Goal: Transaction & Acquisition: Purchase product/service

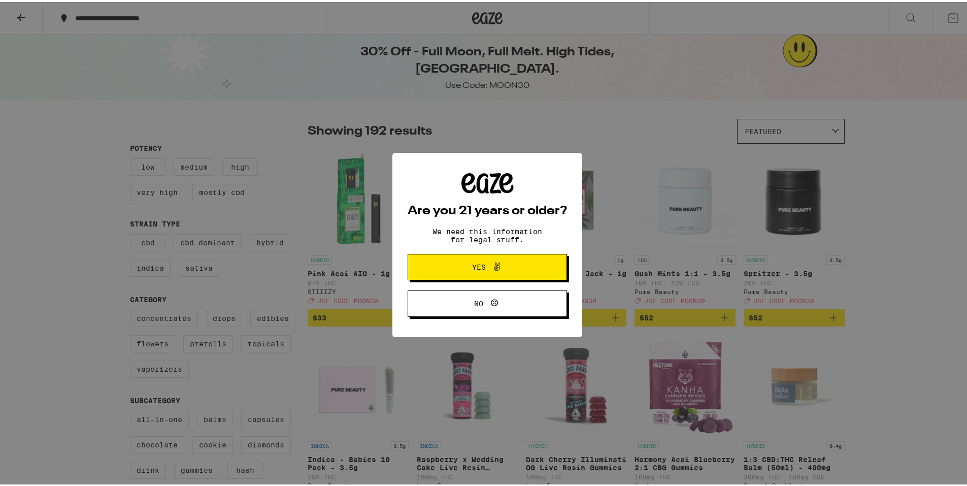
click at [485, 274] on button "Yes" at bounding box center [487, 265] width 159 height 26
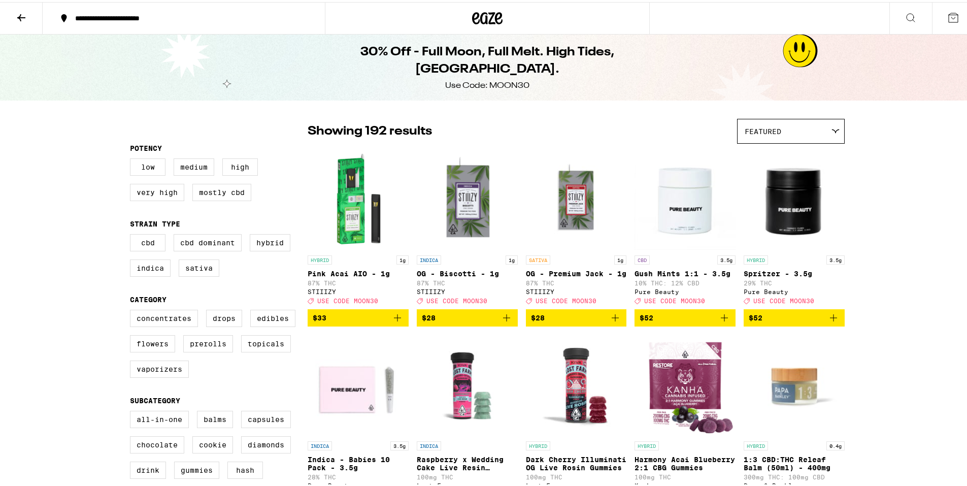
click at [115, 15] on div "**********" at bounding box center [189, 16] width 238 height 7
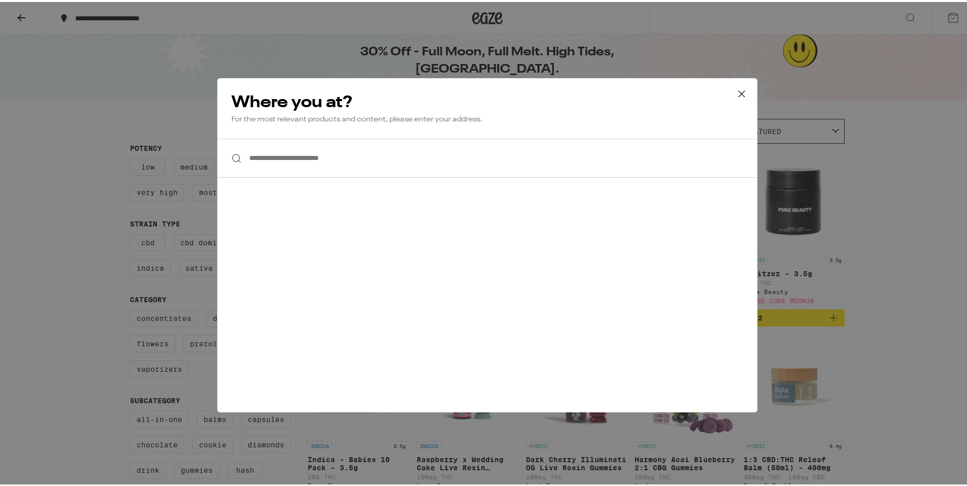
click at [420, 150] on input "**********" at bounding box center [487, 156] width 540 height 39
click at [793, 139] on div "**********" at bounding box center [487, 243] width 975 height 486
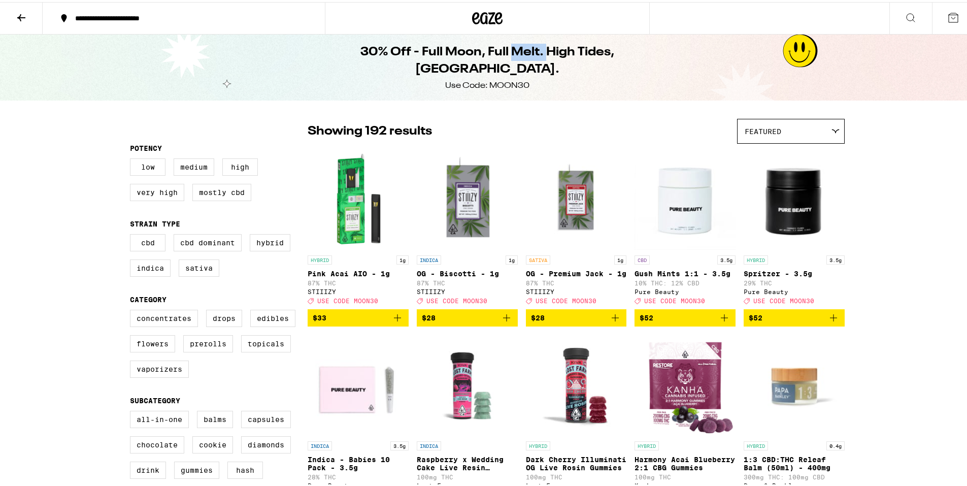
drag, startPoint x: 492, startPoint y: 54, endPoint x: 527, endPoint y: 53, distance: 35.0
click at [509, 52] on h1 "30% Off - Full Moon, Full Melt. High Tides, [GEOGRAPHIC_DATA]." at bounding box center [488, 59] width 370 height 35
drag, startPoint x: 435, startPoint y: 61, endPoint x: 500, endPoint y: 68, distance: 65.8
click at [481, 68] on h1 "30% Off - Full Moon, Full Melt. High Tides, [GEOGRAPHIC_DATA]." at bounding box center [488, 59] width 370 height 35
click at [305, 56] on div "30% Off - Full Moon, Full Melt. High Tides, [GEOGRAPHIC_DATA]. Use Code: MOON30" at bounding box center [487, 65] width 390 height 66
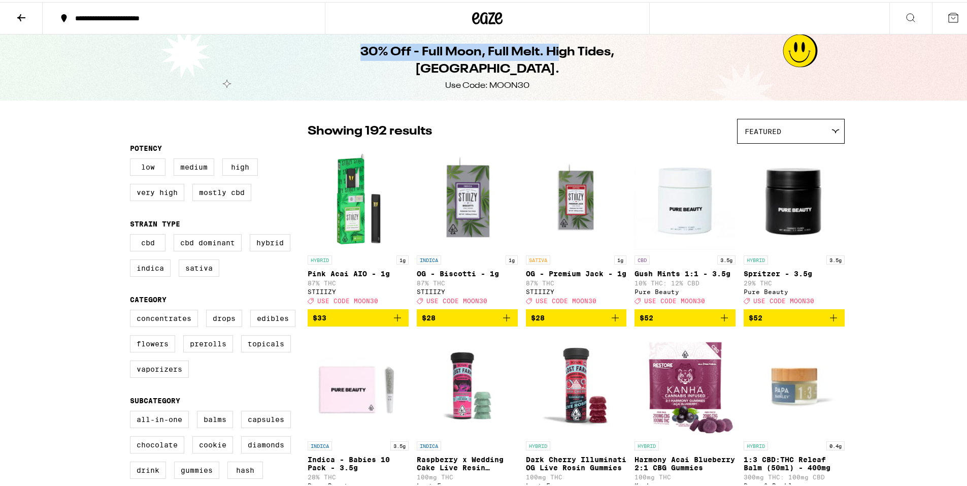
drag, startPoint x: 308, startPoint y: 56, endPoint x: 513, endPoint y: 68, distance: 205.9
click at [513, 68] on div "30% Off - Full Moon, Full Melt. High Tides, [GEOGRAPHIC_DATA]. Use Code: MOON30" at bounding box center [487, 65] width 390 height 66
click at [526, 68] on div "30% Off - Full Moon, Full Melt. High Tides, [GEOGRAPHIC_DATA]. Use Code: MOON30" at bounding box center [487, 65] width 390 height 66
drag, startPoint x: 675, startPoint y: 126, endPoint x: 543, endPoint y: 143, distance: 133.0
click at [669, 129] on div "Showing 192 results Featured Featured Price: Low to High Price: High to Low" at bounding box center [576, 129] width 537 height 25
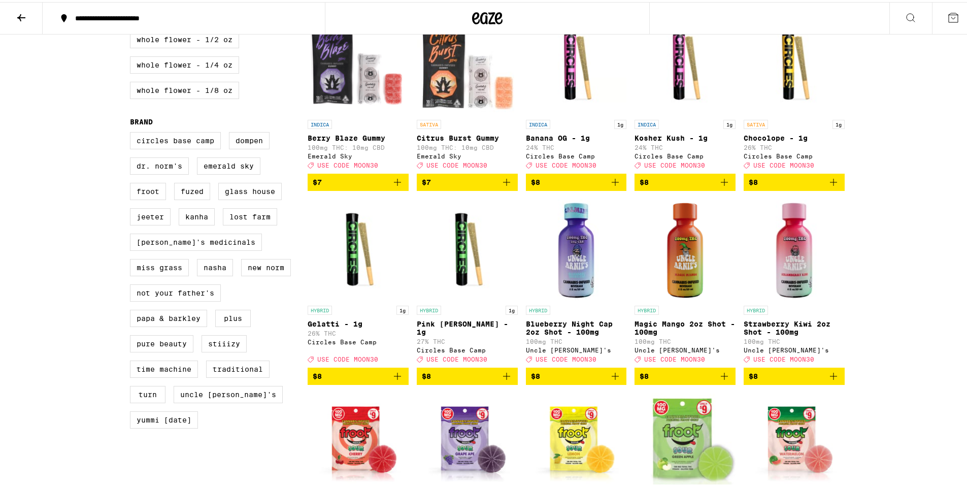
scroll to position [761, 0]
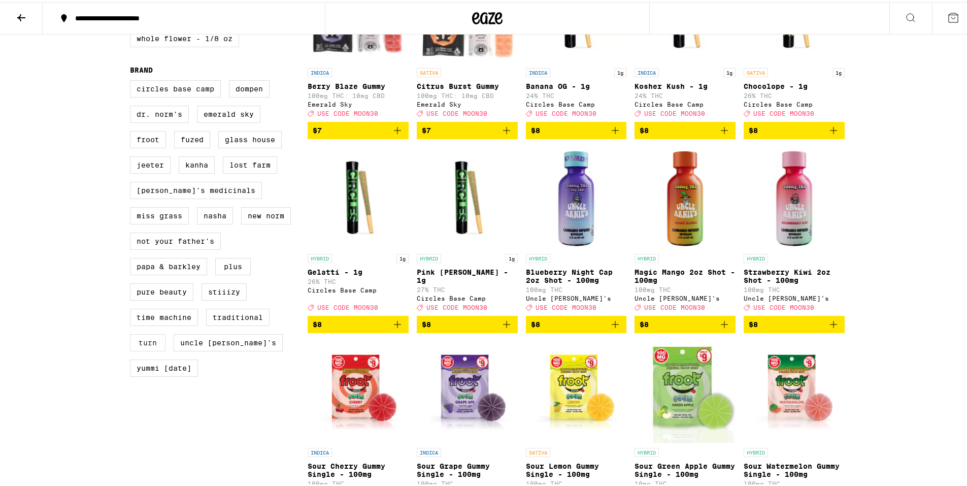
click at [151, 349] on label "turn" at bounding box center [148, 340] width 36 height 17
click at [132, 80] on input "turn" at bounding box center [132, 80] width 1 height 1
checkbox input "true"
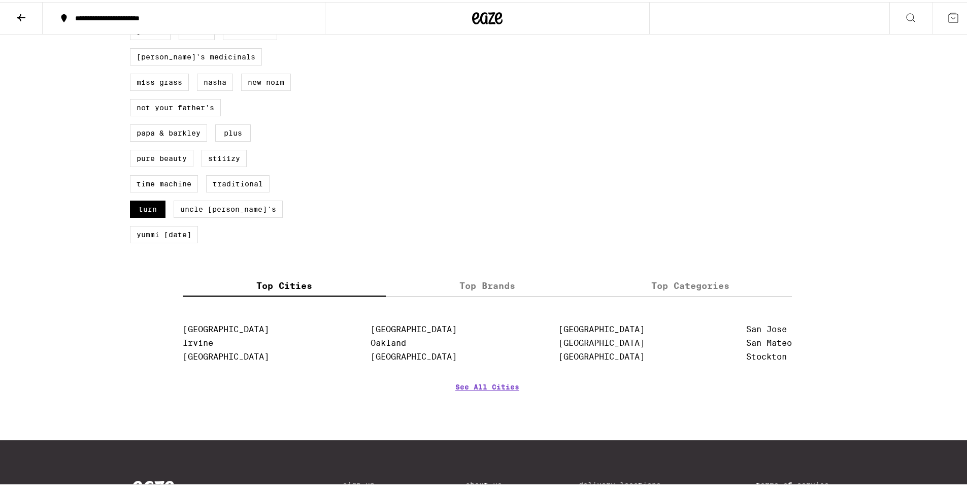
scroll to position [1015, 0]
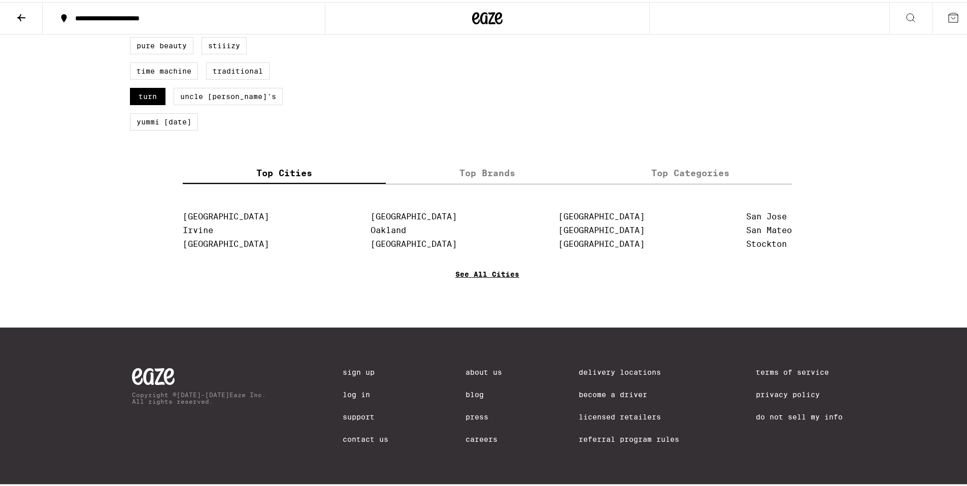
click at [487, 306] on link "See All Cities" at bounding box center [487, 287] width 64 height 38
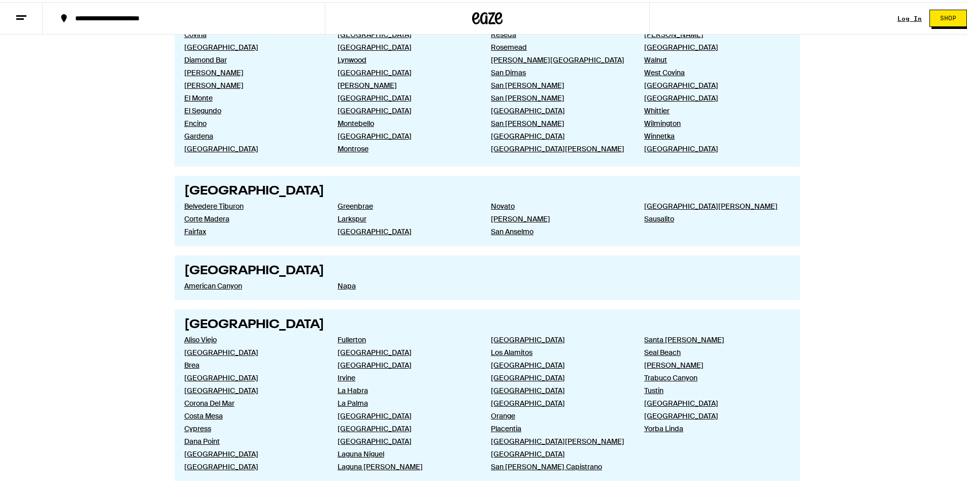
scroll to position [812, 0]
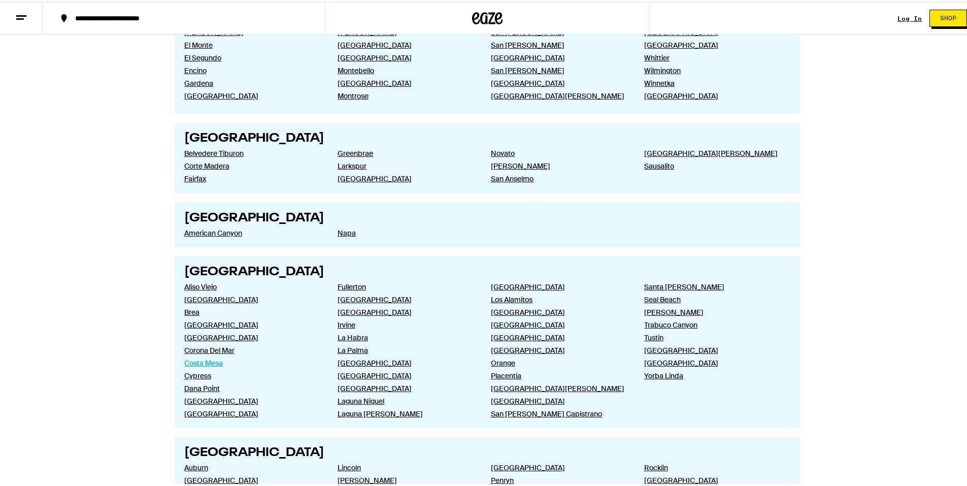
click at [219, 362] on link "Costa Mesa" at bounding box center [252, 360] width 137 height 9
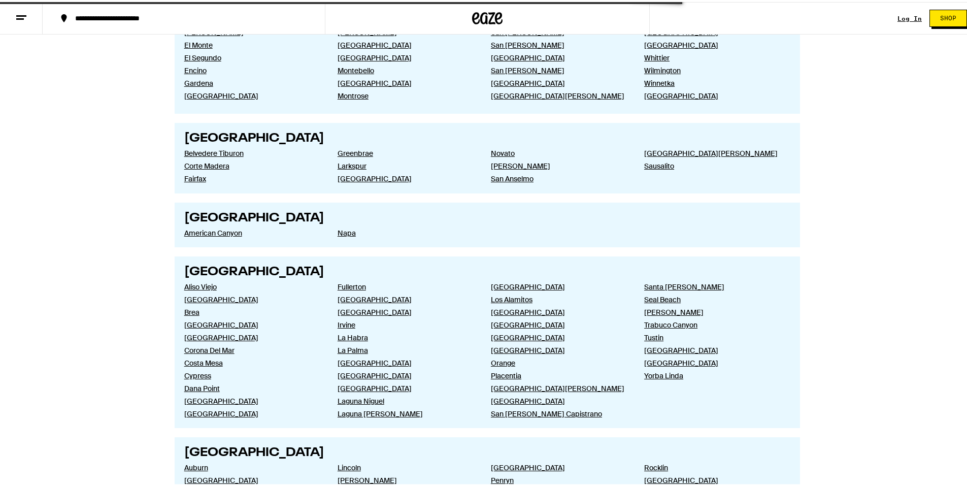
drag, startPoint x: 218, startPoint y: 357, endPoint x: 93, endPoint y: 190, distance: 208.9
click at [93, 190] on div "**********" at bounding box center [487, 451] width 975 height 2526
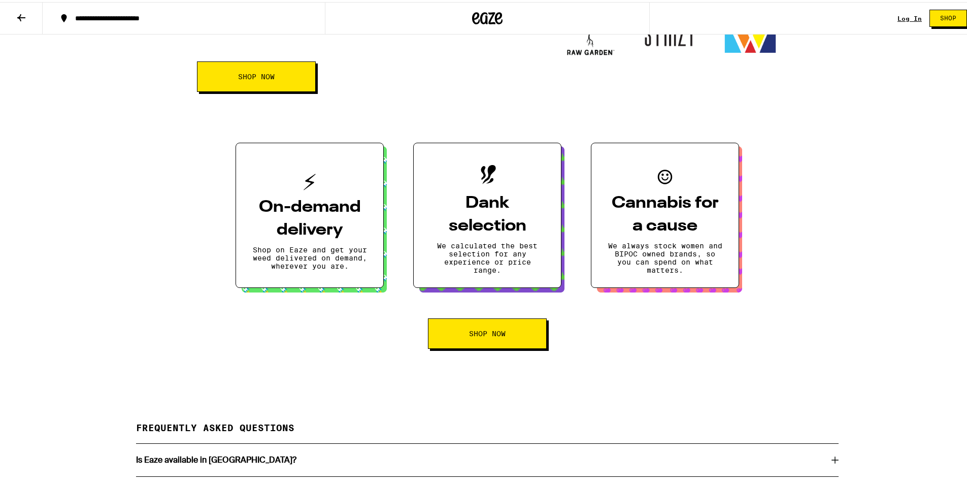
scroll to position [1421, 0]
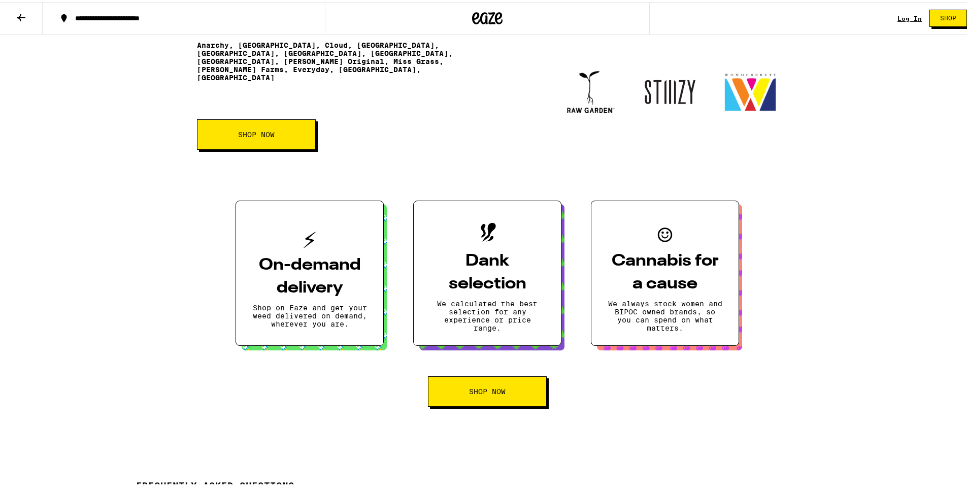
drag, startPoint x: 256, startPoint y: 154, endPoint x: 530, endPoint y: 154, distance: 274.1
click at [530, 148] on section "The Brands We Carry We’ve curated a selection of some of the best cannabis bran…" at bounding box center [487, 53] width 609 height 187
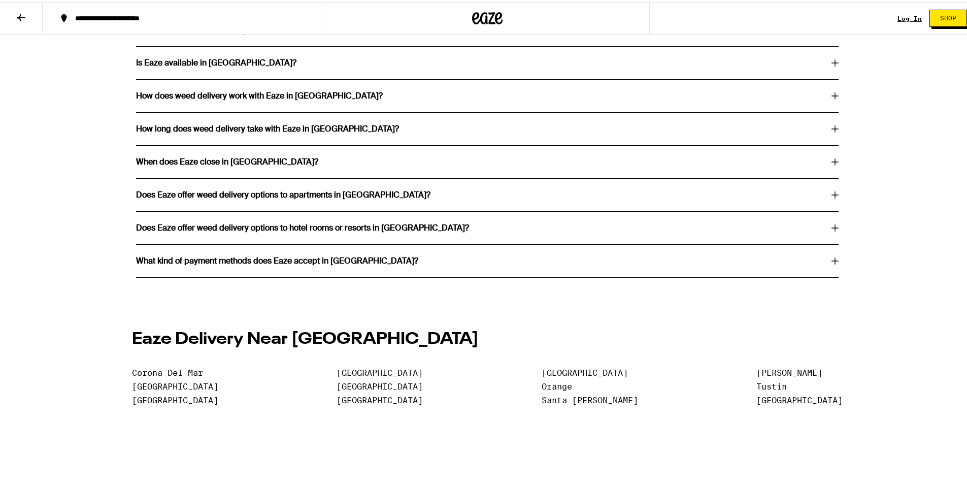
scroll to position [1878, 0]
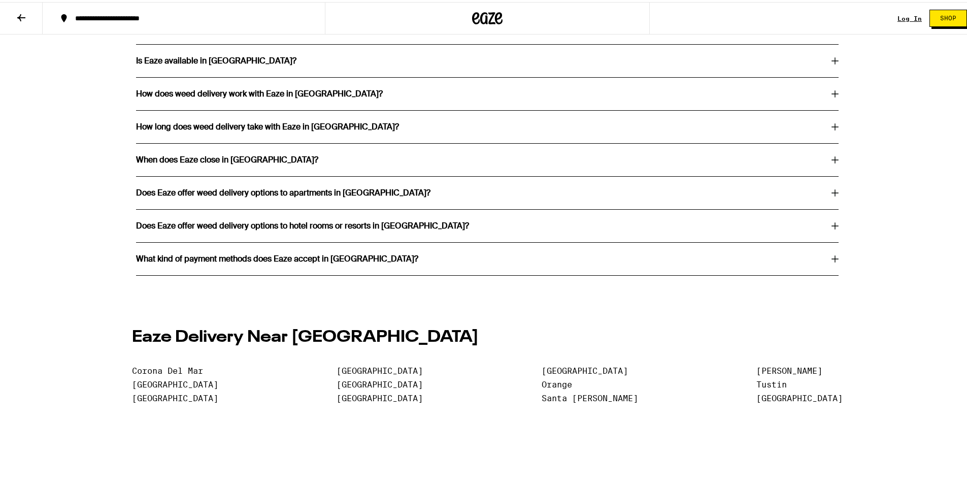
drag, startPoint x: 228, startPoint y: 88, endPoint x: 191, endPoint y: 78, distance: 38.4
click at [191, 75] on div "Is Eaze available in [GEOGRAPHIC_DATA]?" at bounding box center [487, 59] width 703 height 32
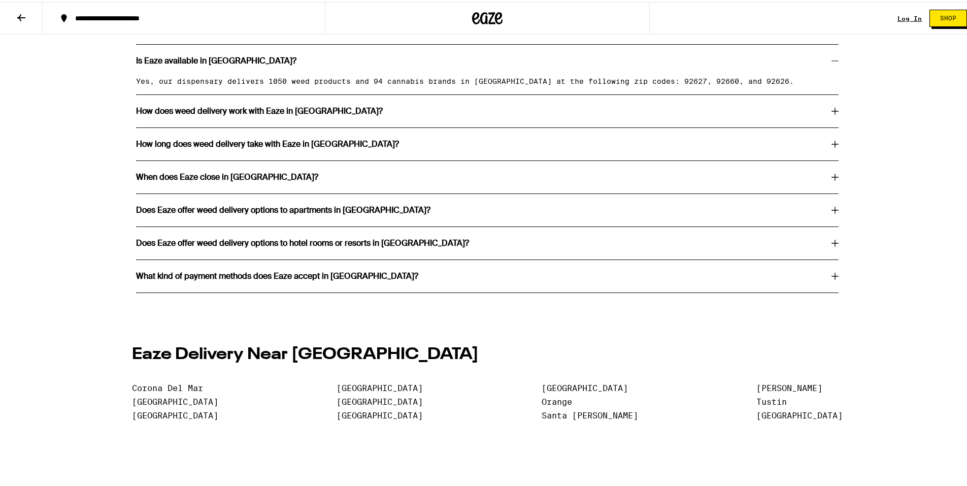
click at [266, 113] on h3 "How does weed delivery work with Eaze in [GEOGRAPHIC_DATA]?" at bounding box center [259, 109] width 247 height 8
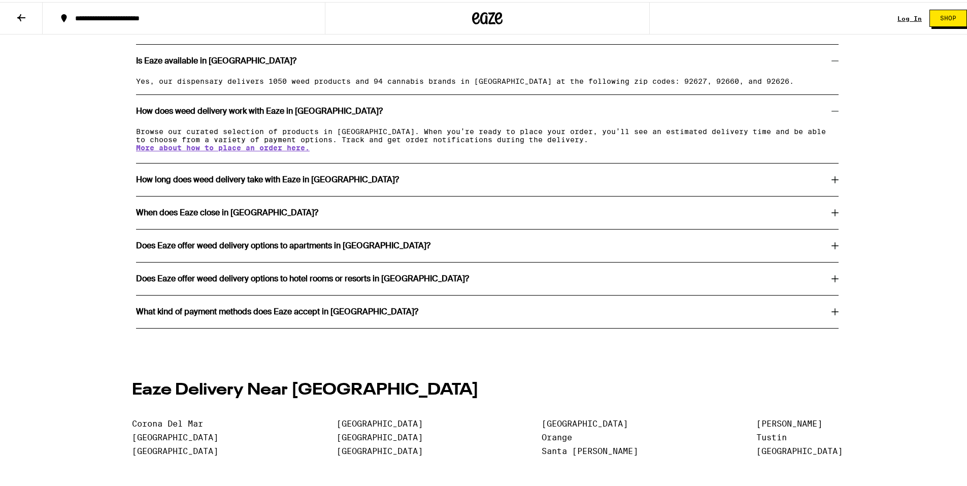
click at [266, 227] on div "When does Eaze close in [GEOGRAPHIC_DATA]?" at bounding box center [487, 210] width 703 height 32
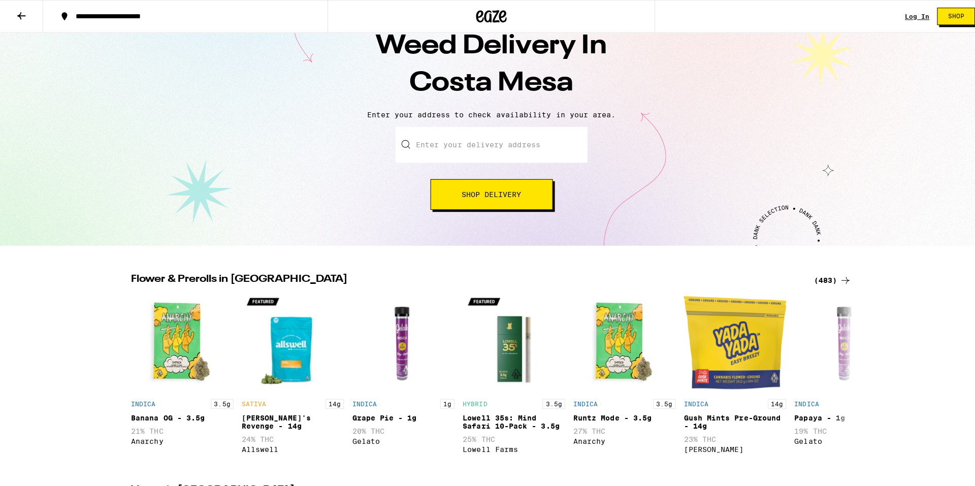
scroll to position [0, 0]
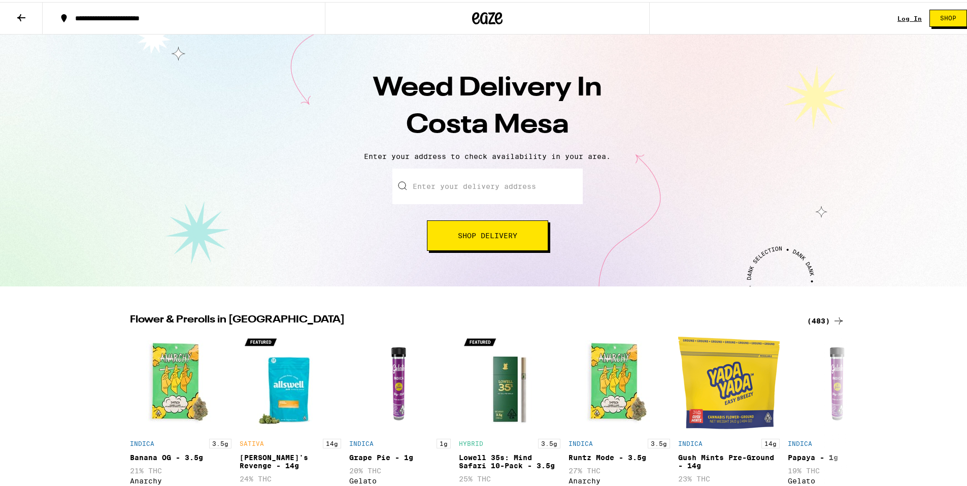
click at [520, 243] on button "Shop Delivery" at bounding box center [487, 233] width 121 height 30
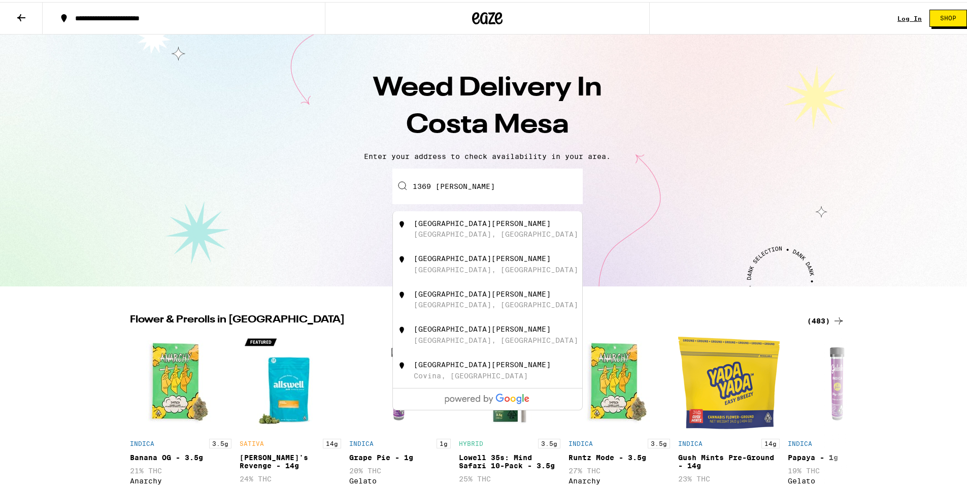
click at [467, 230] on div "[GEOGRAPHIC_DATA], [GEOGRAPHIC_DATA]" at bounding box center [496, 232] width 164 height 8
type input "[STREET_ADDRESS][PERSON_NAME]"
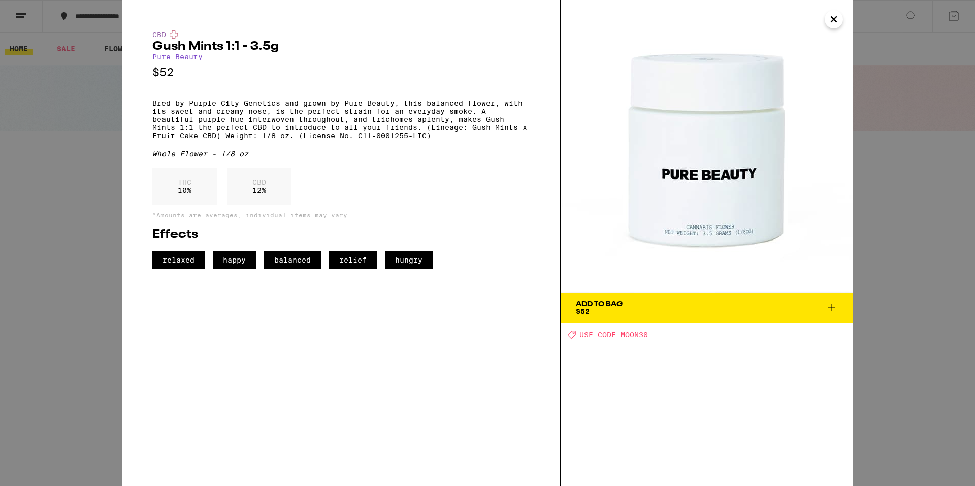
click at [892, 61] on div "CBD Gush Mints 1:1 - 3.5g Pure Beauty $52 Bred by Purple City Genetics and grow…" at bounding box center [487, 243] width 975 height 486
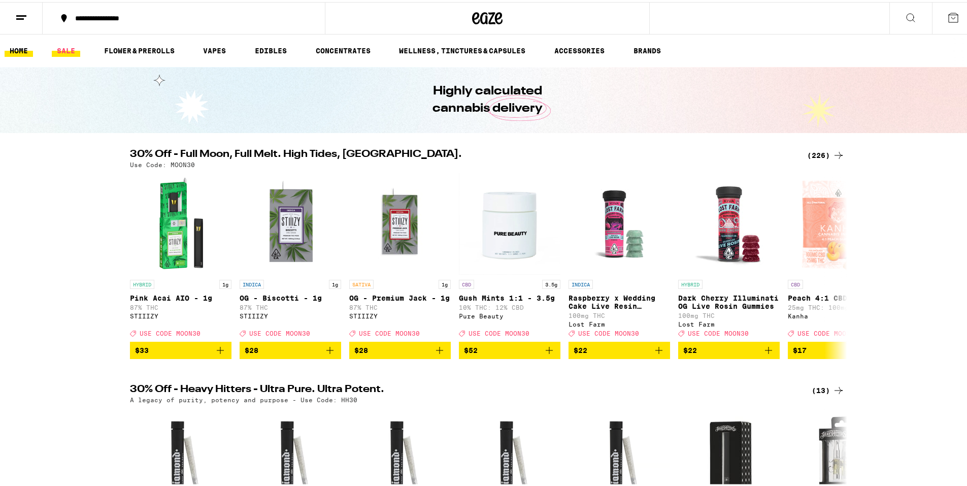
click at [66, 47] on link "SALE" at bounding box center [66, 49] width 28 height 12
click at [215, 52] on link "VAPES" at bounding box center [214, 49] width 33 height 12
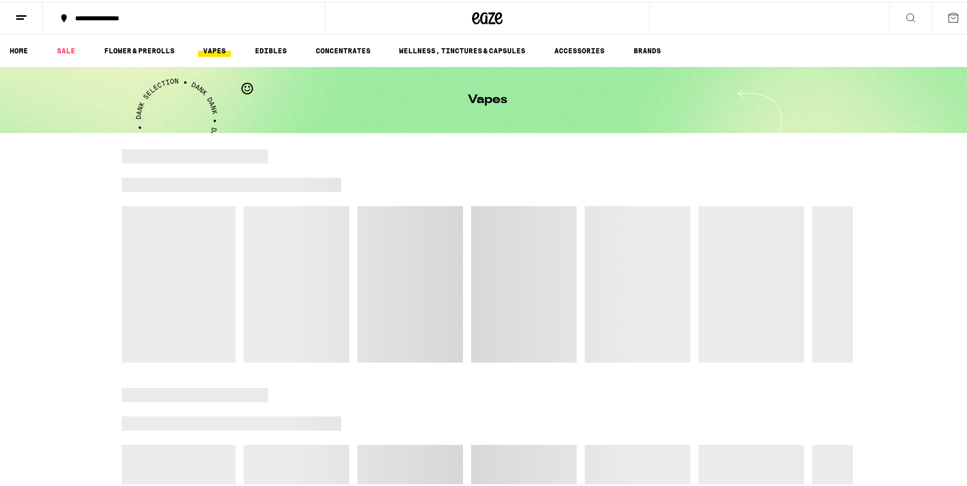
click at [905, 17] on icon at bounding box center [911, 16] width 12 height 12
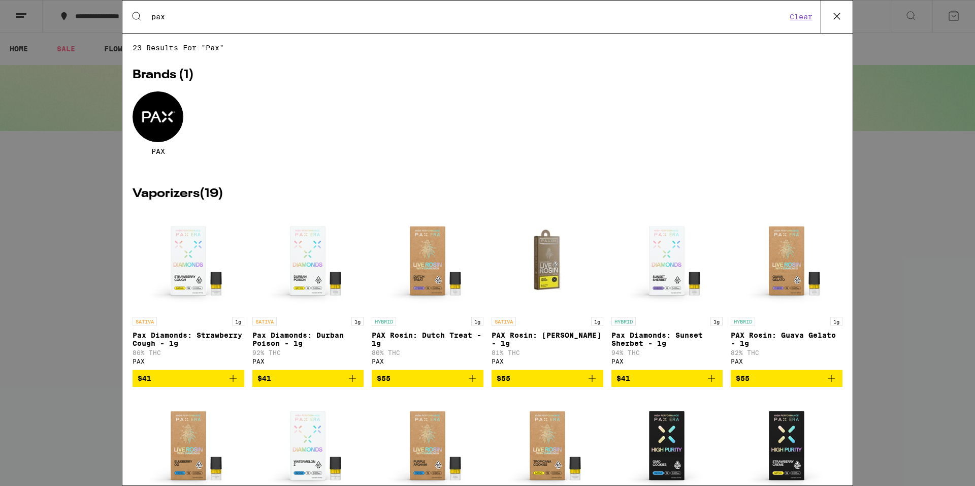
type input "pax"
click at [156, 120] on div at bounding box center [157, 116] width 51 height 51
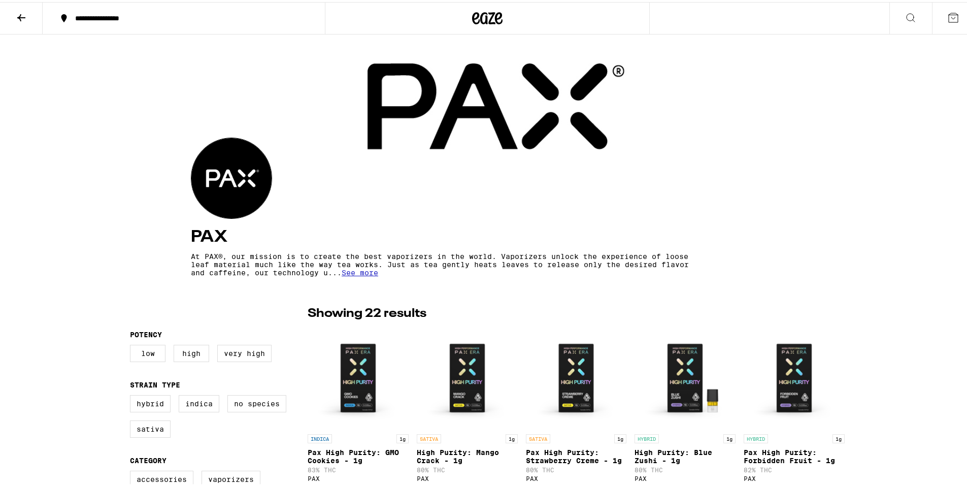
drag, startPoint x: 166, startPoint y: 118, endPoint x: 122, endPoint y: 77, distance: 60.0
click at [122, 77] on div at bounding box center [487, 104] width 975 height 144
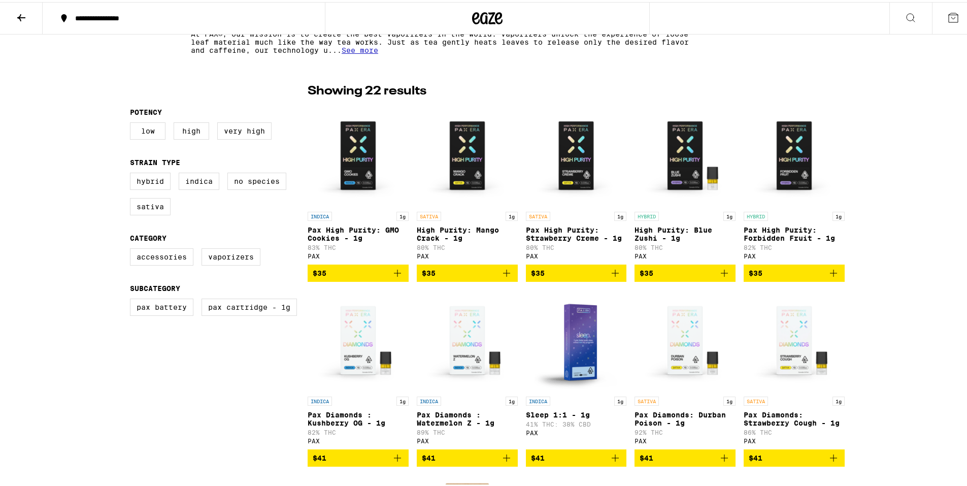
scroll to position [254, 0]
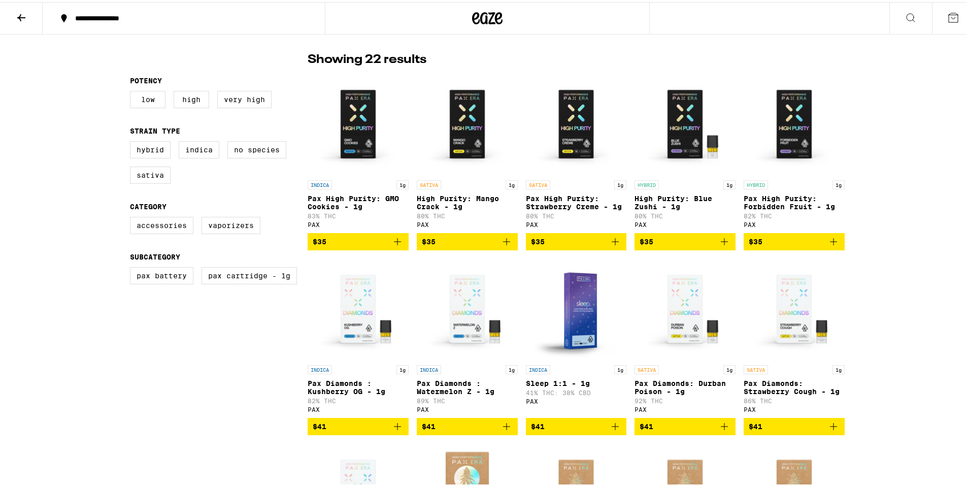
drag, startPoint x: 473, startPoint y: 75, endPoint x: 927, endPoint y: 211, distance: 473.6
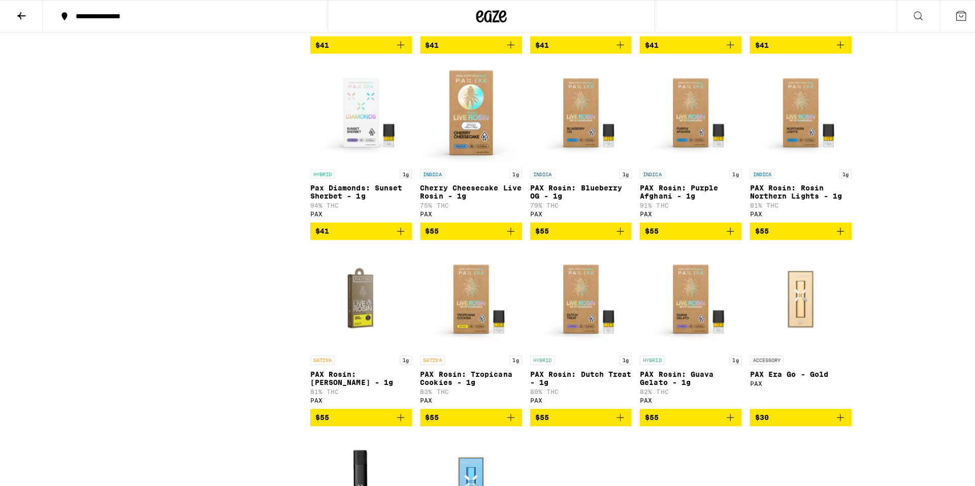
scroll to position [711, 0]
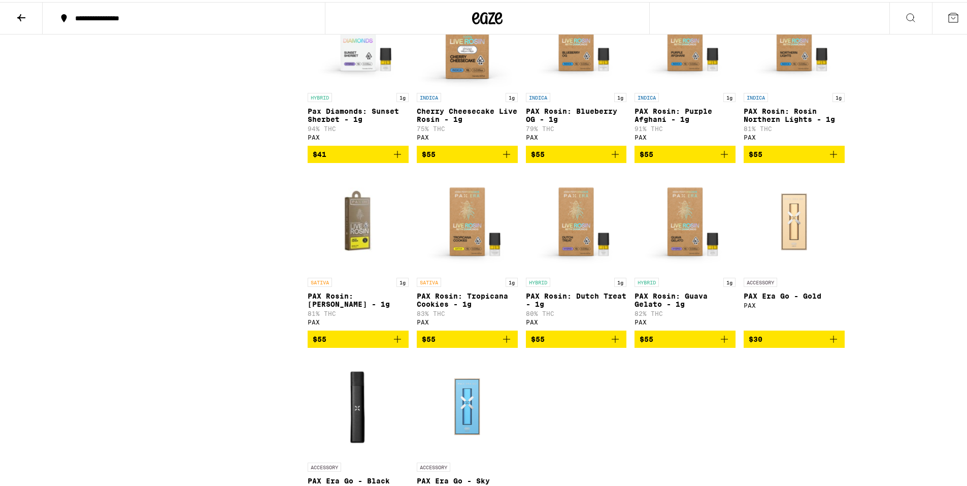
click at [345, 306] on p "PAX Rosin: [PERSON_NAME] - 1g" at bounding box center [358, 298] width 101 height 16
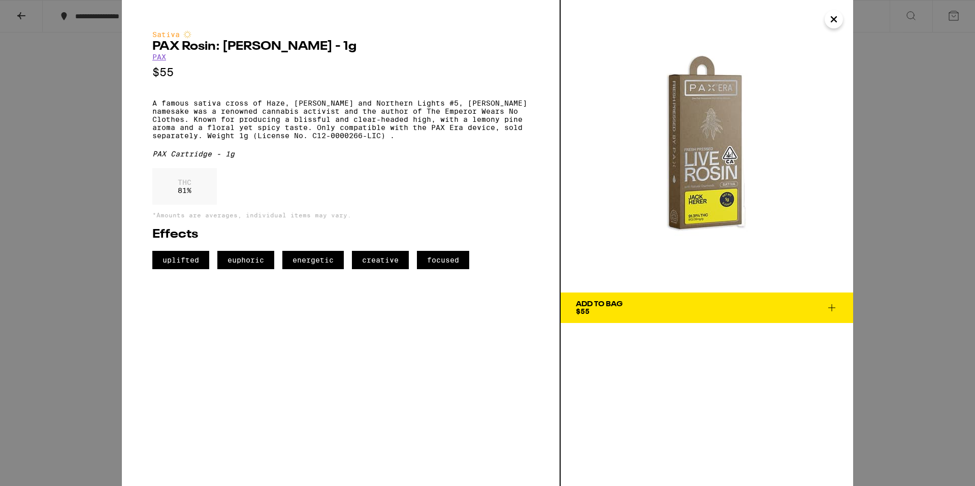
click at [705, 199] on img at bounding box center [706, 146] width 292 height 292
click at [915, 262] on div "Sativa PAX Rosin: [PERSON_NAME] - 1g PAX $55 A famous sativa cross of Haze, [PE…" at bounding box center [487, 243] width 975 height 486
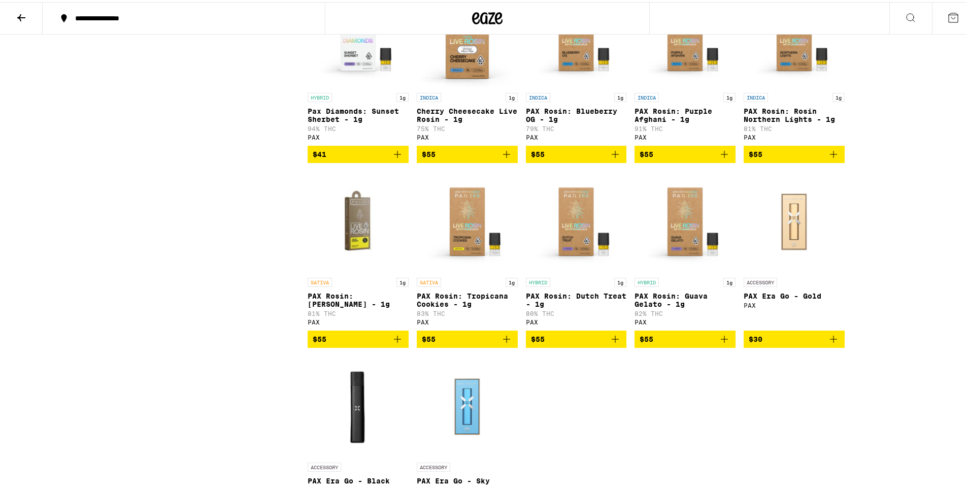
click at [573, 306] on p "PAX Rosin: Dutch Treat - 1g" at bounding box center [576, 298] width 101 height 16
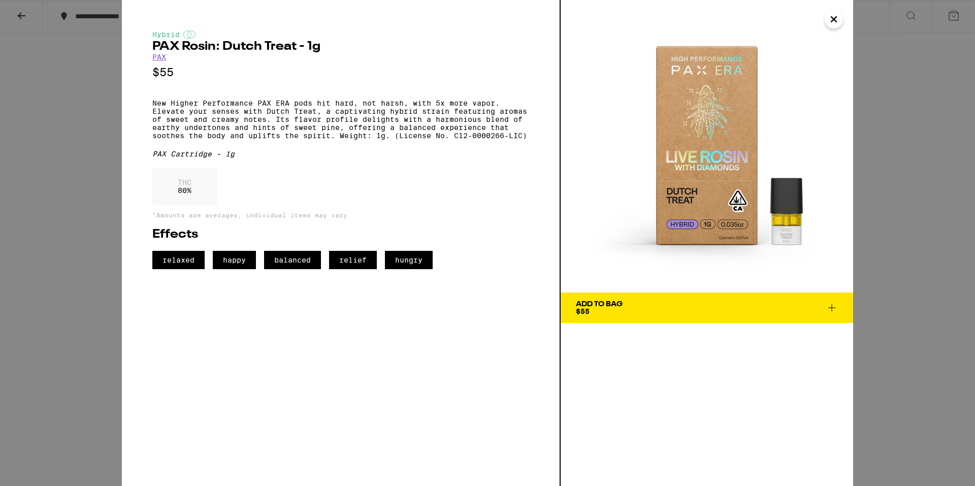
click at [915, 203] on div "Hybrid PAX Rosin: Dutch Treat - 1g PAX $55 New Higher Performance PAX ERA pods …" at bounding box center [487, 243] width 975 height 486
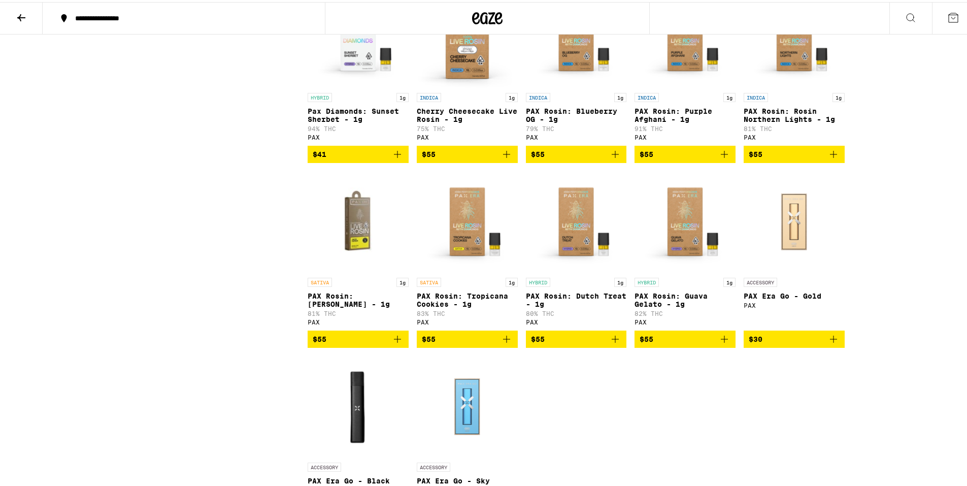
click at [454, 306] on p "PAX Rosin: Tropicana Cookies - 1g" at bounding box center [467, 298] width 101 height 16
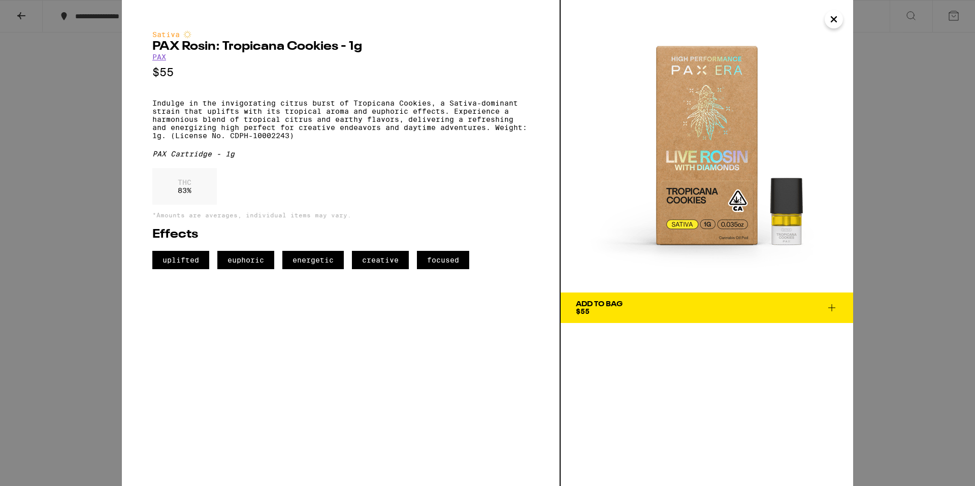
click at [919, 141] on div "Sativa PAX Rosin: Tropicana Cookies - 1g PAX $55 Indulge in the invigorating ci…" at bounding box center [487, 243] width 975 height 486
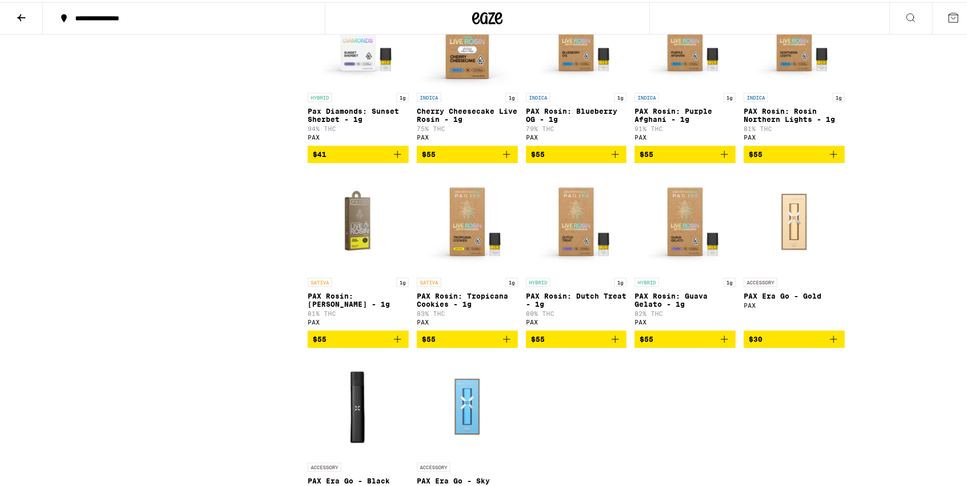
click at [364, 285] on div "SATIVA 1g" at bounding box center [358, 280] width 101 height 9
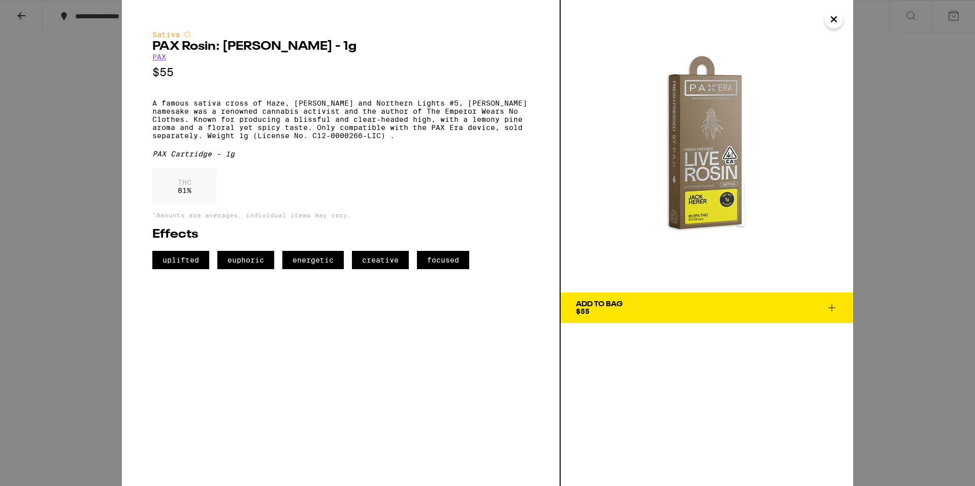
click at [623, 316] on button "Add To Bag $55" at bounding box center [706, 307] width 292 height 30
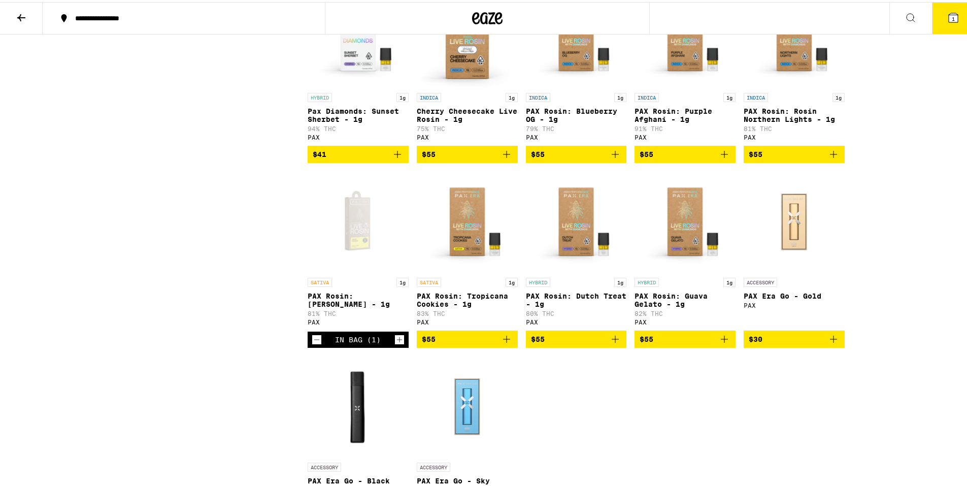
click at [932, 16] on button "1" at bounding box center [953, 16] width 43 height 31
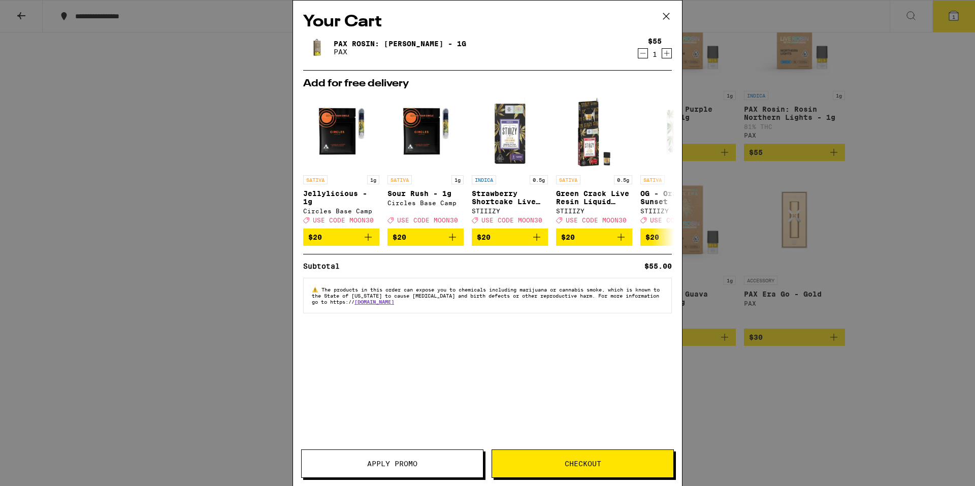
click at [380, 456] on button "Apply Promo" at bounding box center [392, 463] width 182 height 28
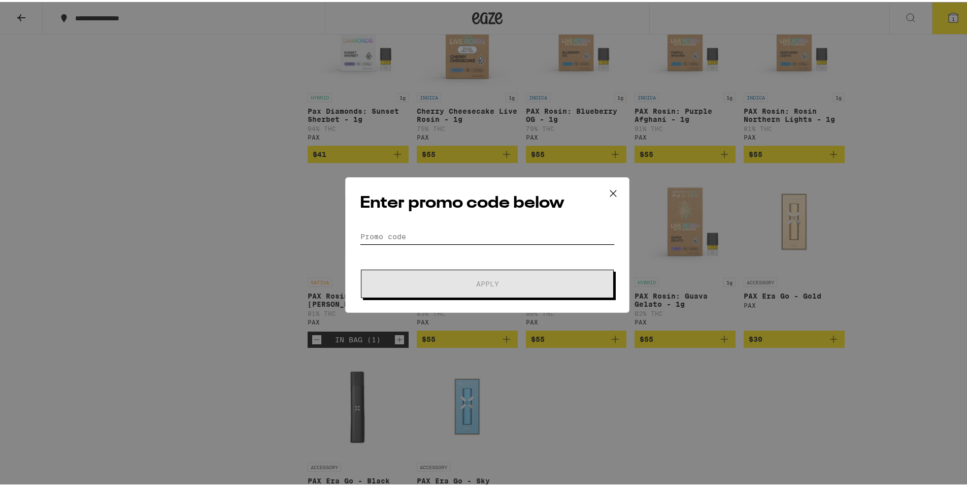
drag, startPoint x: 431, startPoint y: 231, endPoint x: 436, endPoint y: 228, distance: 5.8
click at [432, 230] on input "Promo Code" at bounding box center [487, 234] width 255 height 15
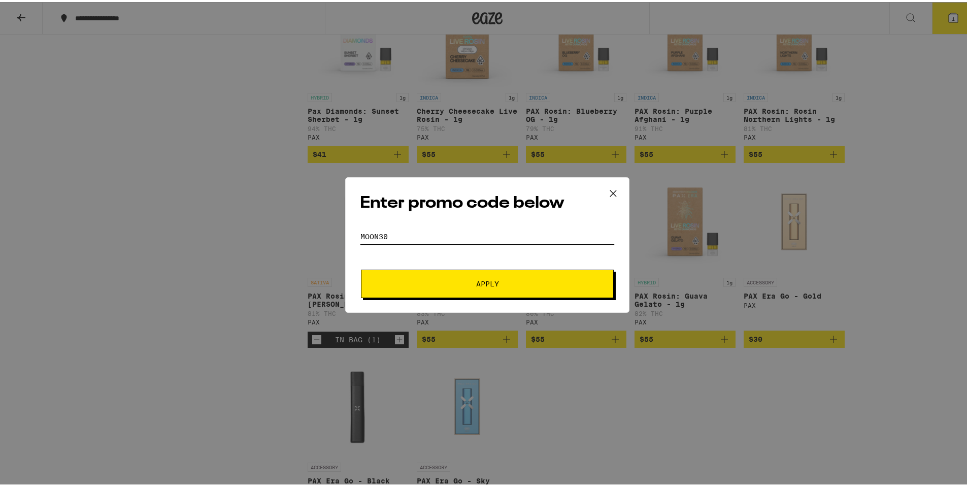
type input "Moon30"
click at [361, 268] on button "Apply" at bounding box center [487, 282] width 253 height 28
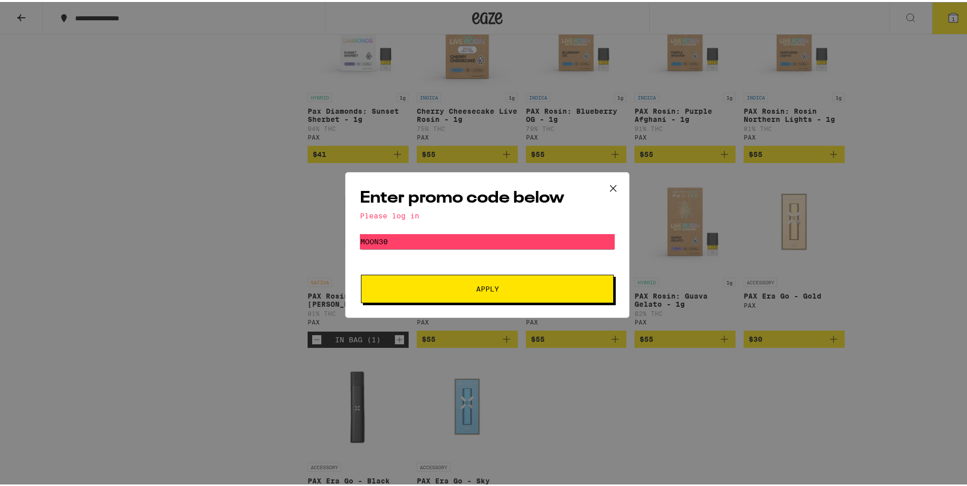
click at [484, 283] on span "Apply" at bounding box center [487, 286] width 23 height 7
click at [614, 183] on button at bounding box center [612, 187] width 31 height 32
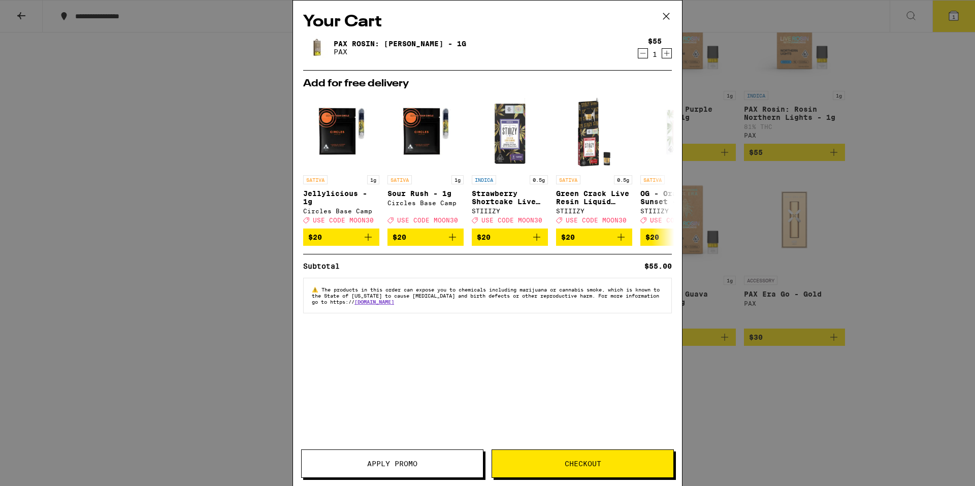
click at [528, 458] on button "Checkout" at bounding box center [582, 463] width 182 height 28
